Goal: Task Accomplishment & Management: Manage account settings

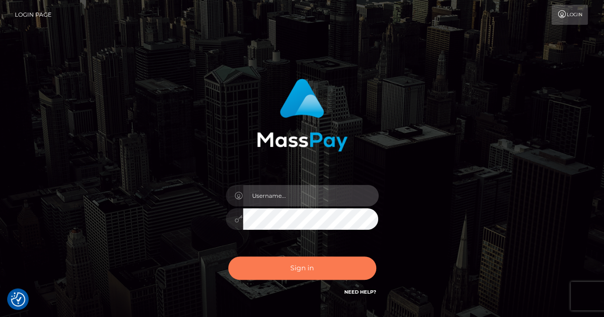
type input "renaoceo"
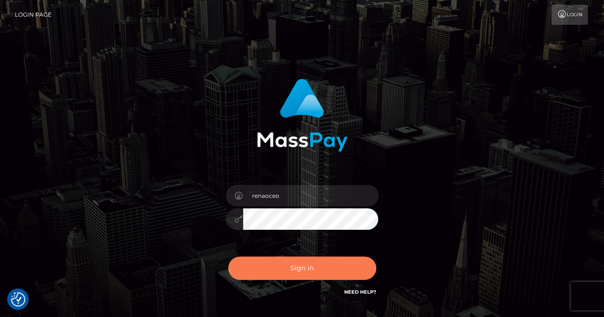
click at [299, 267] on button "Sign in" at bounding box center [302, 268] width 148 height 23
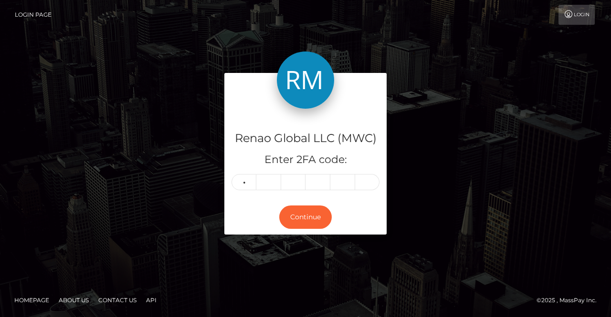
type input "4"
type input "7"
type input "8"
type input "9"
type input "5"
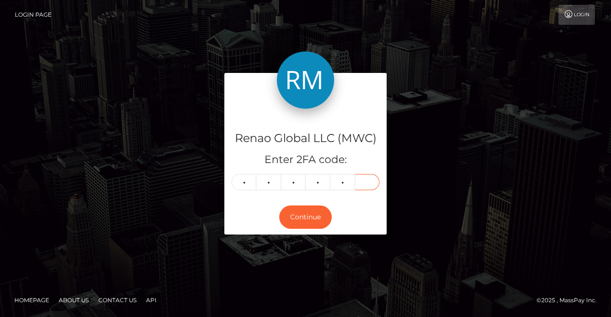
type input "5"
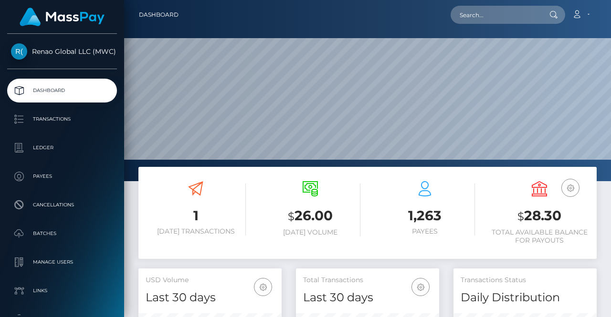
scroll to position [169, 143]
click at [587, 16] on link "Account" at bounding box center [580, 15] width 28 height 20
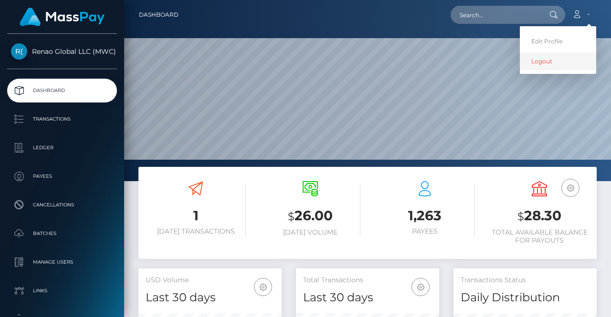
click at [543, 62] on link "Logout" at bounding box center [558, 61] width 76 height 18
